Goal: Navigation & Orientation: Find specific page/section

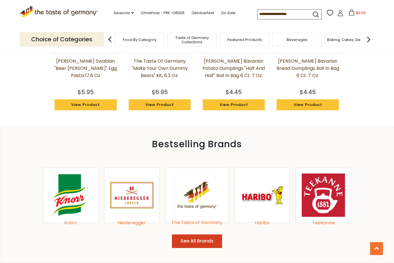
scroll to position [519, 0]
click at [205, 238] on button "See All Brands" at bounding box center [197, 241] width 50 height 14
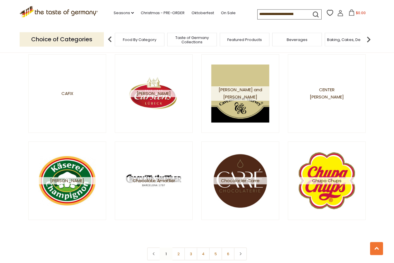
scroll to position [947, 0]
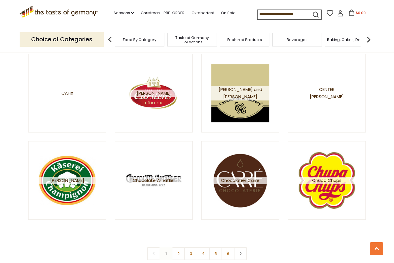
click at [181, 254] on link "2" at bounding box center [178, 253] width 13 height 13
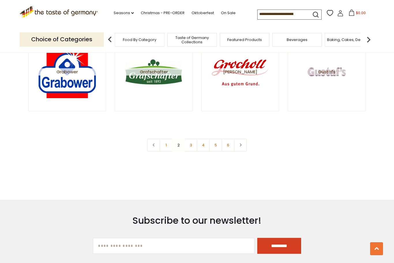
scroll to position [1055, 0]
click at [194, 145] on link "3" at bounding box center [190, 144] width 13 height 13
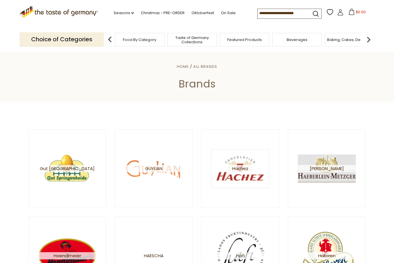
click at [160, 174] on img at bounding box center [154, 168] width 58 height 58
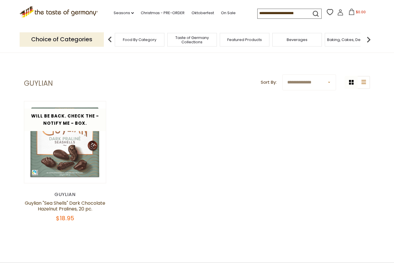
click at [112, 43] on img at bounding box center [110, 40] width 12 height 12
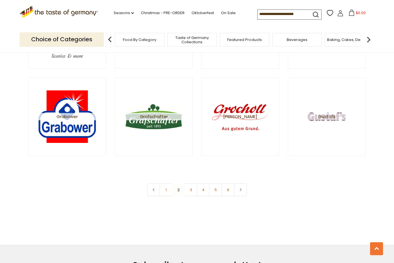
scroll to position [1011, 0]
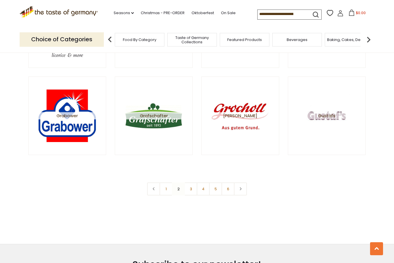
click at [195, 188] on link "3" at bounding box center [190, 188] width 13 height 13
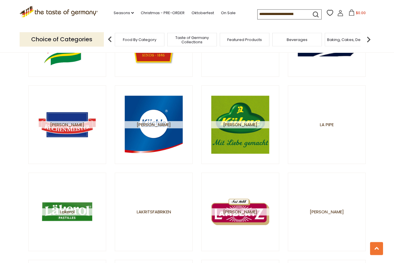
scroll to position [829, 0]
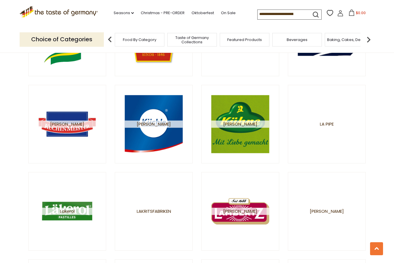
click at [246, 132] on img at bounding box center [240, 124] width 58 height 58
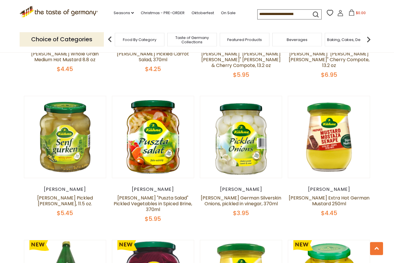
scroll to position [431, 0]
click at [161, 147] on link at bounding box center [153, 137] width 69 height 69
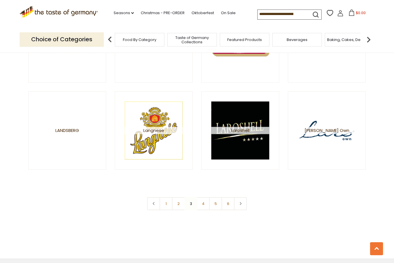
scroll to position [997, 0]
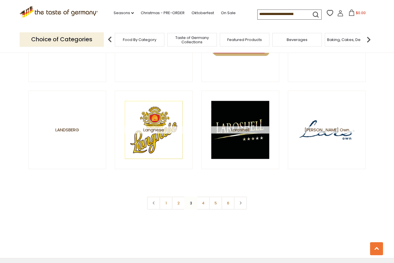
click at [205, 203] on link "4" at bounding box center [203, 202] width 13 height 13
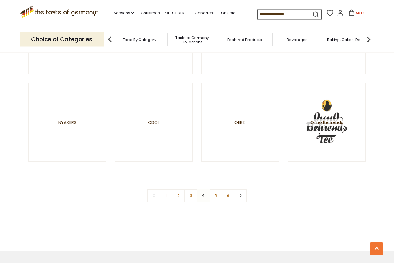
scroll to position [1005, 0]
click at [205, 192] on nav "1 2 3 4 5 6" at bounding box center [197, 195] width 100 height 13
click at [207, 194] on nav "1 2 3 4 5 6" at bounding box center [197, 195] width 100 height 13
click at [209, 193] on link "5" at bounding box center [215, 195] width 13 height 13
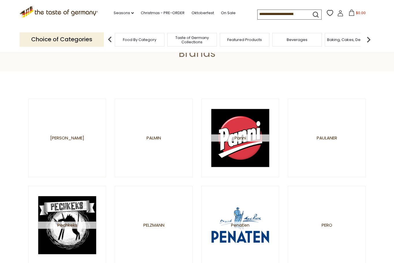
scroll to position [30, 0]
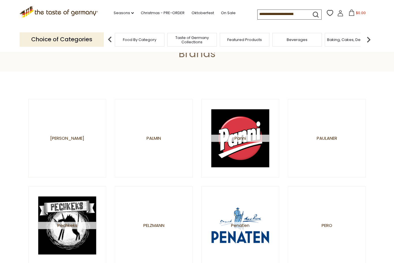
click at [242, 148] on img at bounding box center [240, 138] width 58 height 58
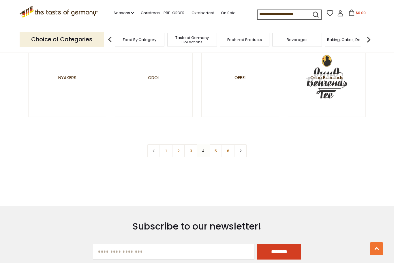
scroll to position [1050, 0]
click at [219, 150] on link "5" at bounding box center [215, 150] width 13 height 13
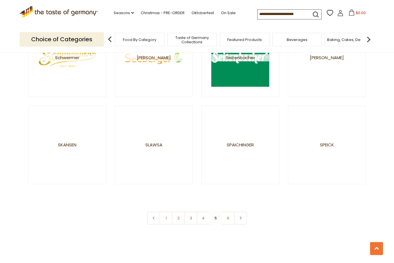
scroll to position [982, 0]
click at [220, 213] on nav "1 2 3 4 5 6" at bounding box center [197, 217] width 100 height 13
click at [218, 218] on nav "1 2 3 4 5 6" at bounding box center [197, 217] width 100 height 13
click at [220, 218] on nav "1 2 3 4 5 6" at bounding box center [197, 217] width 100 height 13
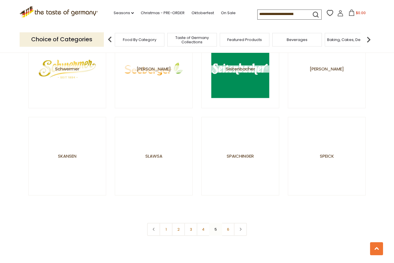
scroll to position [982, 0]
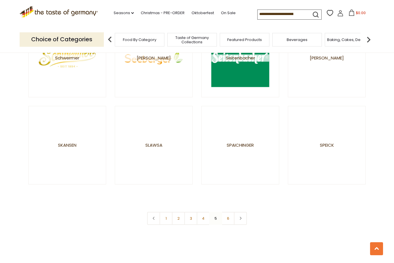
click at [231, 215] on link "6" at bounding box center [228, 218] width 13 height 13
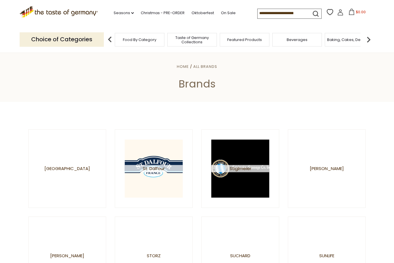
click at [250, 164] on img at bounding box center [240, 168] width 58 height 58
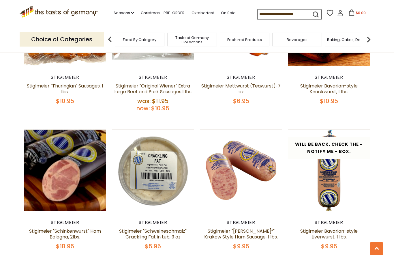
scroll to position [683, 0]
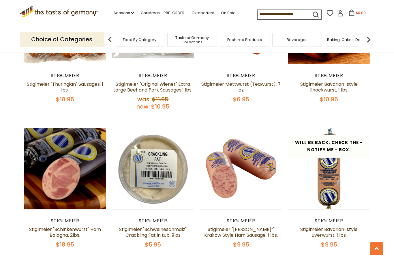
click at [261, 184] on link at bounding box center [241, 168] width 69 height 69
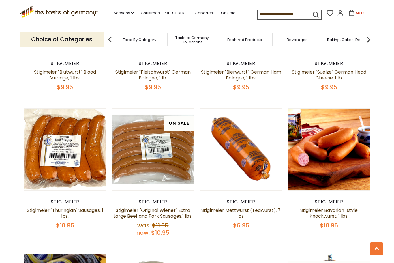
scroll to position [557, 0]
